Goal: Check status

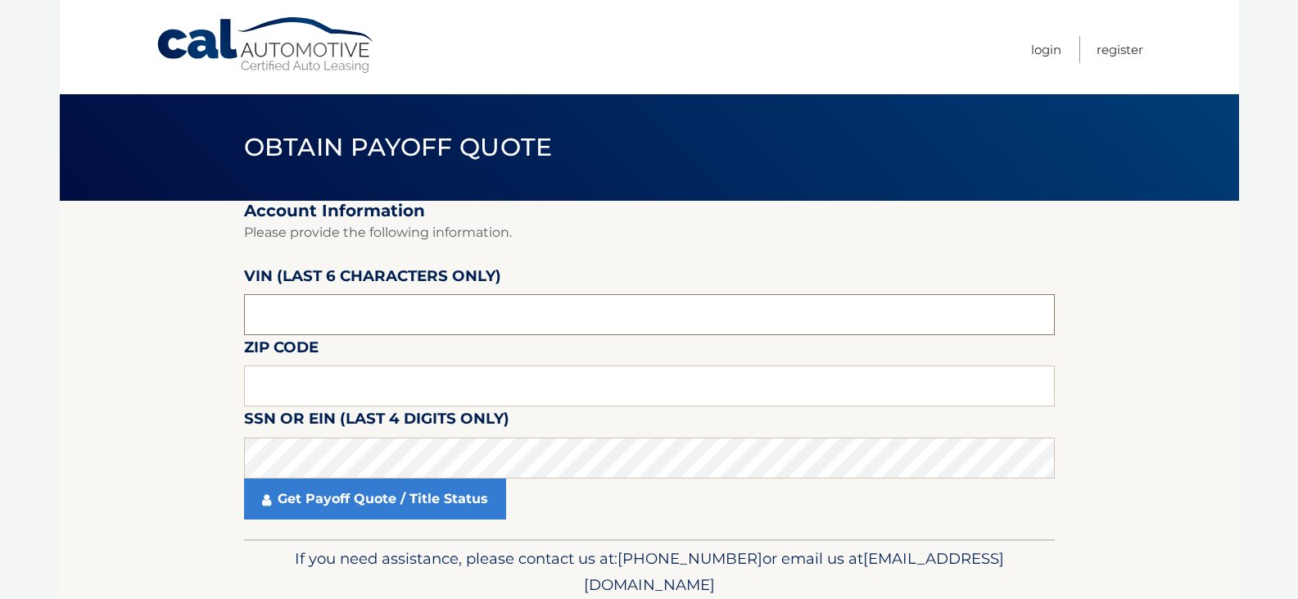
click at [446, 305] on input "text" at bounding box center [649, 314] width 811 height 41
paste input "311659"
type input "3*****"
type input "116595"
click at [355, 374] on input "text" at bounding box center [649, 385] width 811 height 41
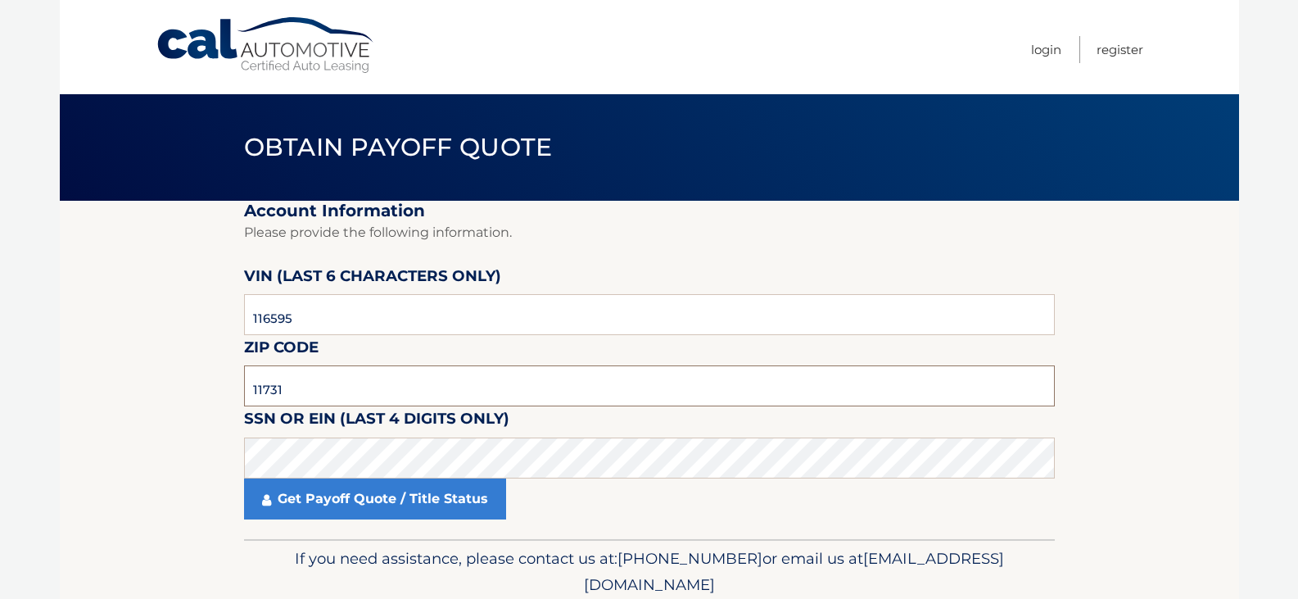
type input "11731"
click at [736, 481] on div "Get Payoff Quote / Title Status" at bounding box center [649, 498] width 811 height 41
click button "For Originating Dealer" at bounding box center [0, 0] width 0 height 0
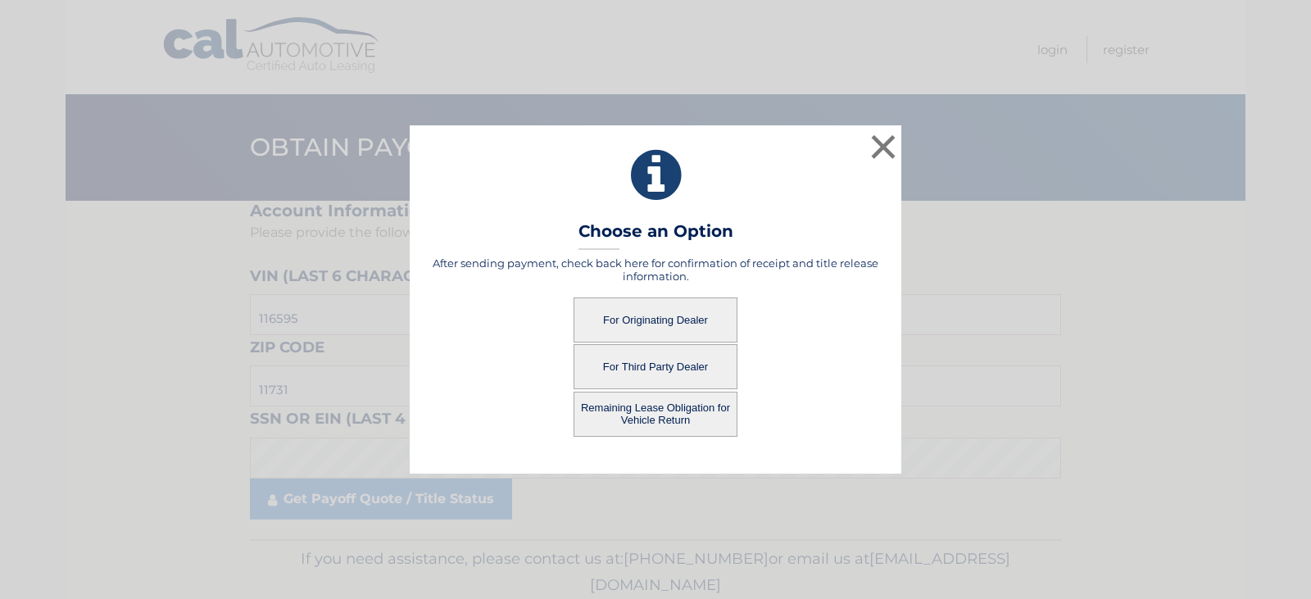
click at [676, 313] on button "For Originating Dealer" at bounding box center [655, 319] width 164 height 45
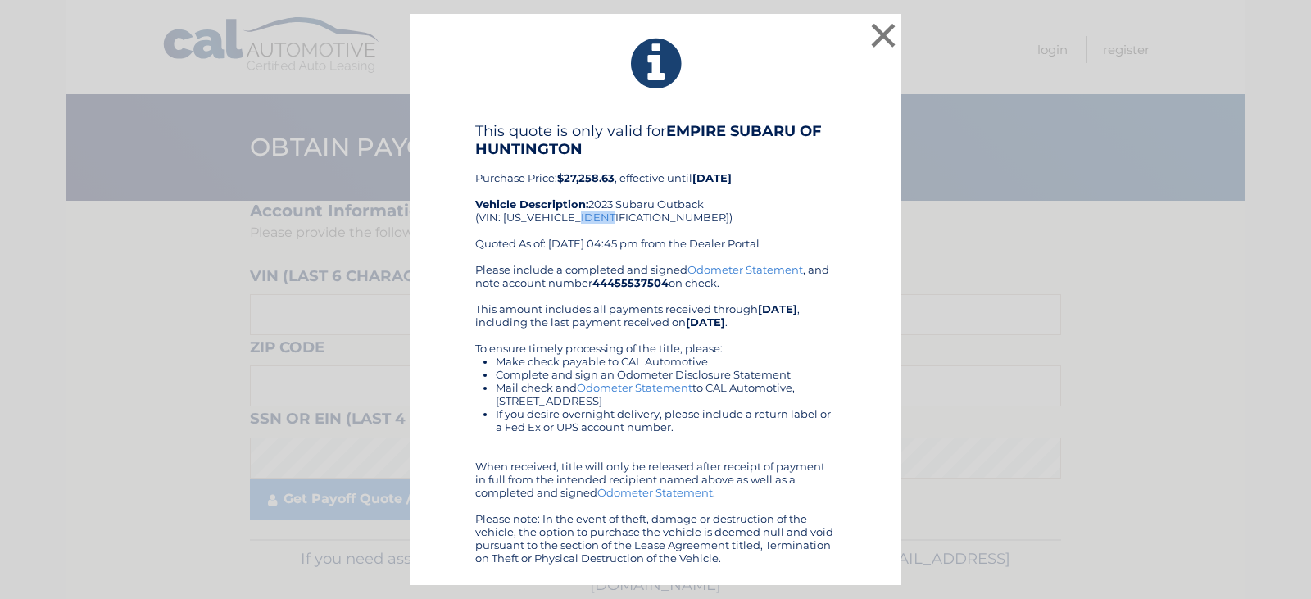
drag, startPoint x: 580, startPoint y: 220, endPoint x: 610, endPoint y: 220, distance: 30.3
click at [610, 220] on div "This quote is only valid for EMPIRE SUBARU OF HUNTINGTON Purchase Price: $27,25…" at bounding box center [655, 192] width 360 height 141
copy div "16595"
click at [874, 33] on button "×" at bounding box center [883, 35] width 33 height 33
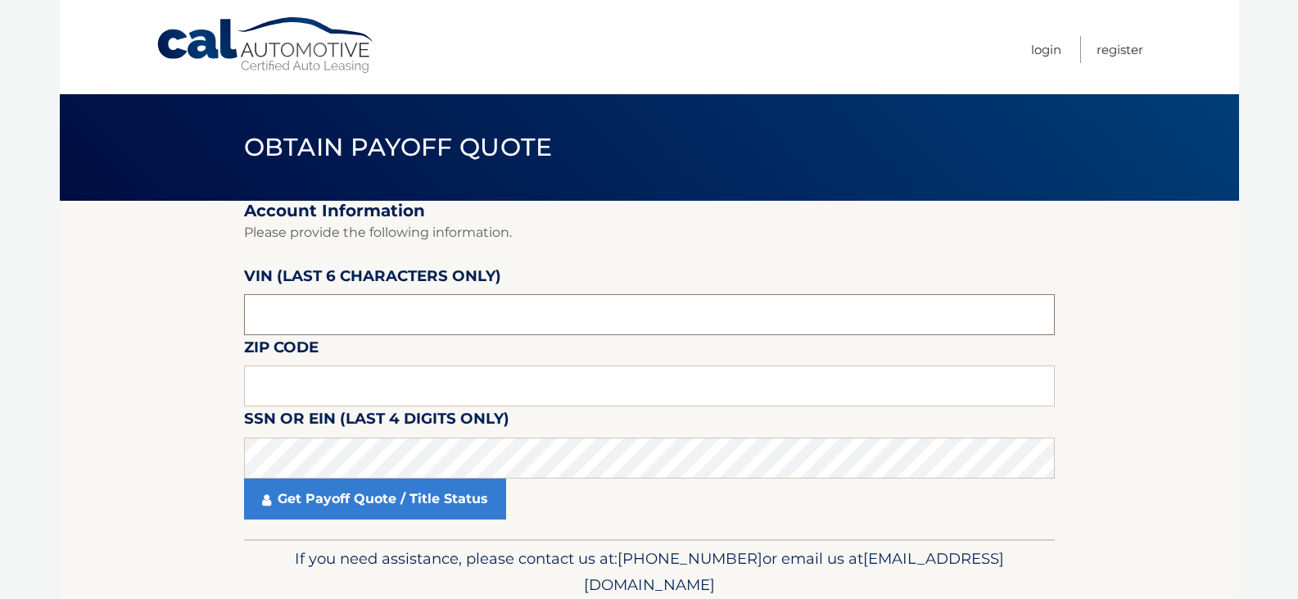
paste input "16595*"
click at [369, 311] on input "text" at bounding box center [649, 314] width 811 height 41
click at [252, 320] on input "16595*" at bounding box center [649, 314] width 811 height 41
type input "116595"
type input "11731"
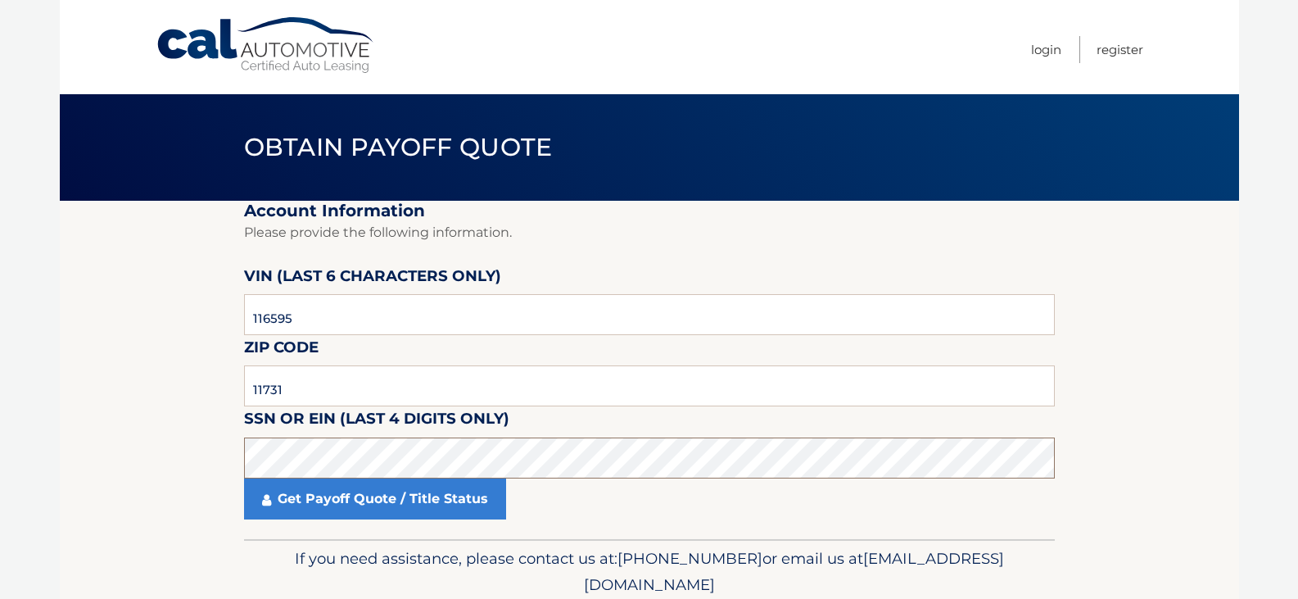
click button "For Originating Dealer" at bounding box center [0, 0] width 0 height 0
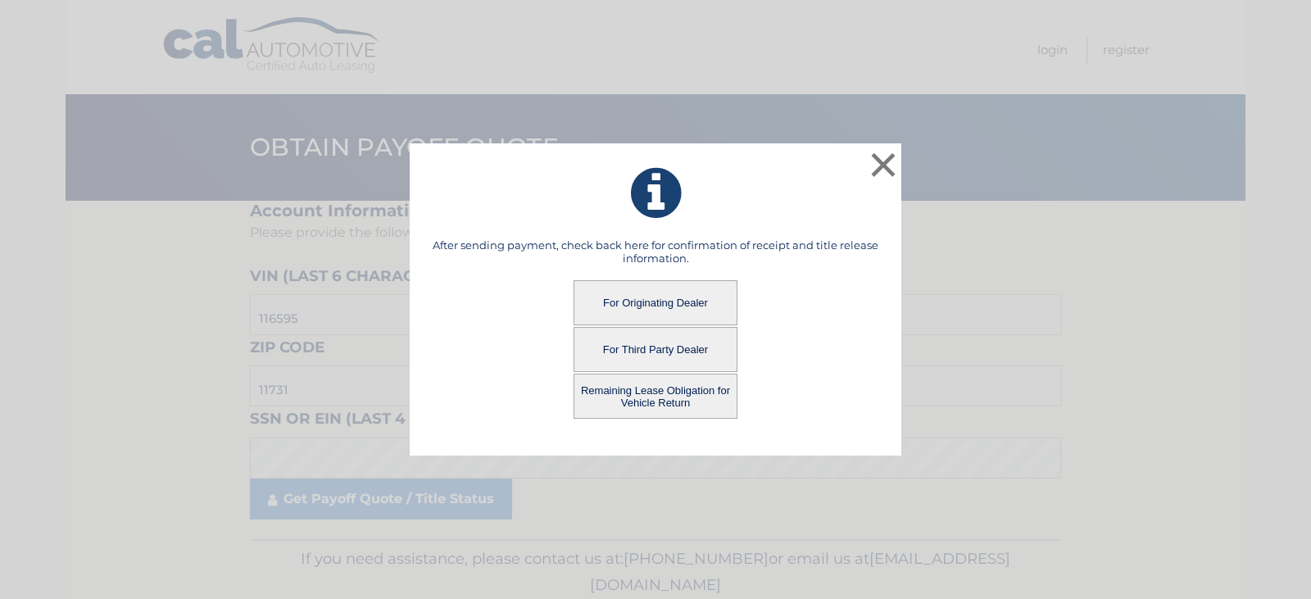
click at [668, 392] on button "Remaining Lease Obligation for Vehicle Return" at bounding box center [655, 396] width 164 height 45
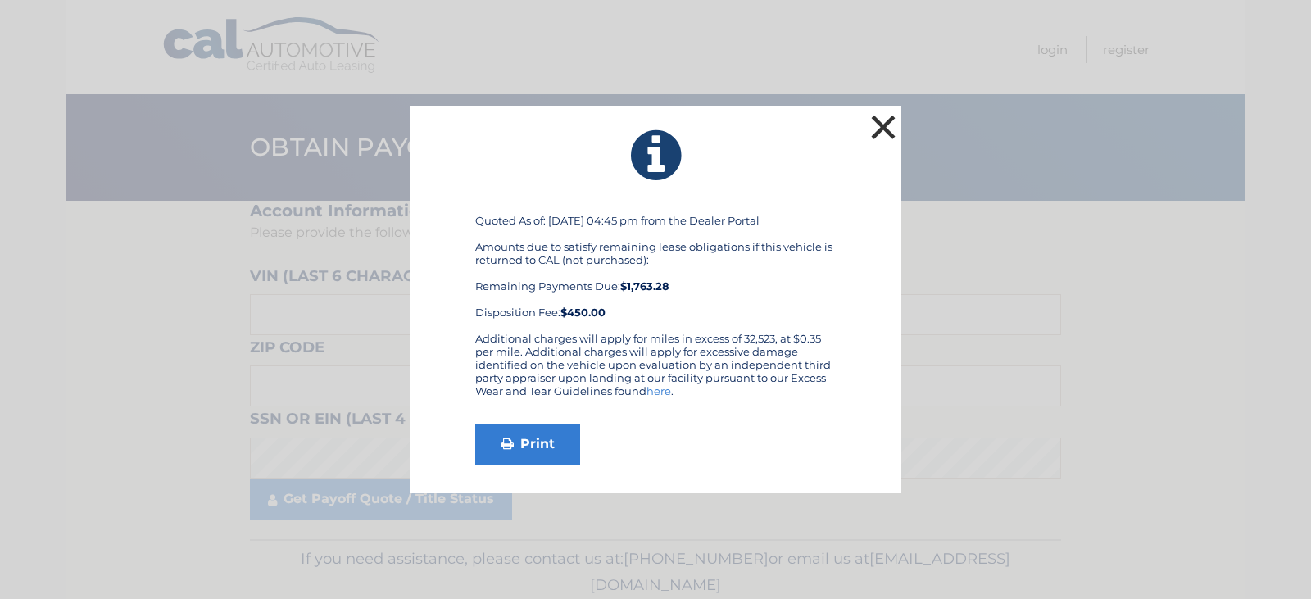
click at [894, 132] on button "×" at bounding box center [883, 127] width 33 height 33
